Goal: Information Seeking & Learning: Learn about a topic

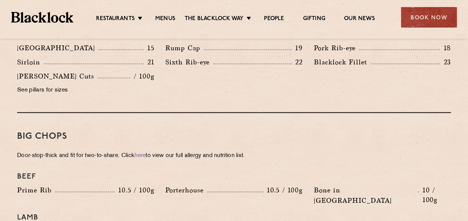
scroll to position [633, 0]
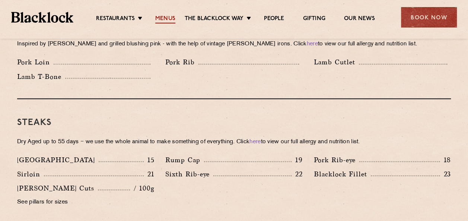
click at [170, 17] on link "Menus" at bounding box center [165, 19] width 20 height 8
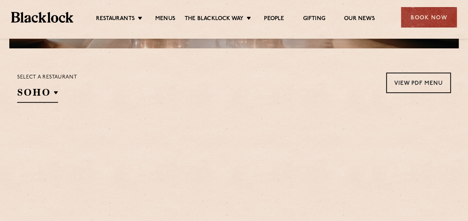
scroll to position [223, 0]
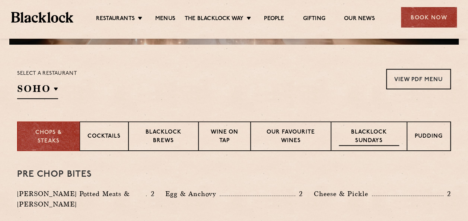
click at [378, 137] on p "Blacklock Sundays" at bounding box center [369, 136] width 60 height 17
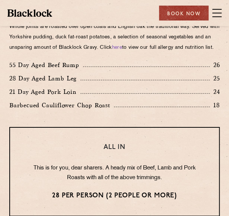
scroll to position [549, 0]
